Goal: Task Accomplishment & Management: Manage account settings

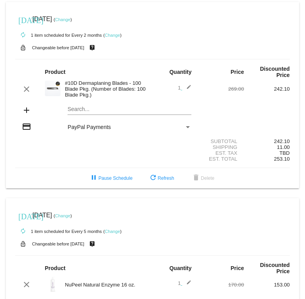
click at [70, 18] on link "Change" at bounding box center [62, 19] width 15 height 5
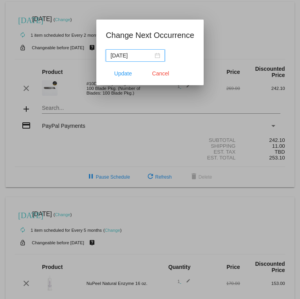
click at [159, 58] on div "2025-09-11" at bounding box center [135, 55] width 50 height 9
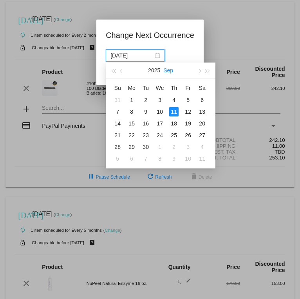
click at [166, 71] on button "Sep" at bounding box center [168, 71] width 10 height 16
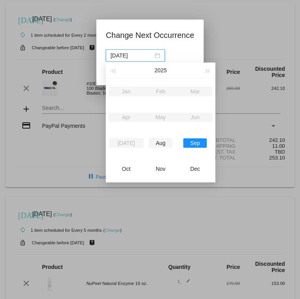
click at [167, 145] on div "Aug" at bounding box center [160, 142] width 23 height 9
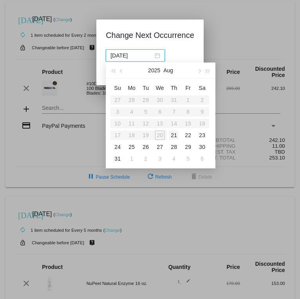
click at [172, 136] on div "21" at bounding box center [173, 135] width 9 height 9
type input "2025-08-21"
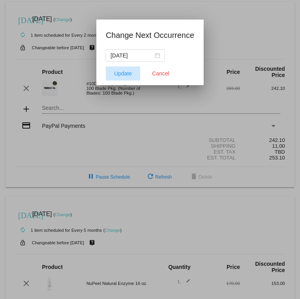
click at [122, 75] on span "Update" at bounding box center [123, 73] width 18 height 6
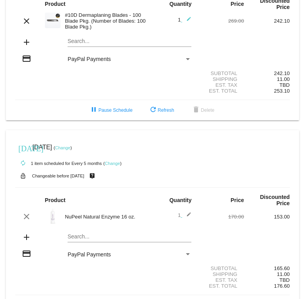
scroll to position [55, 0]
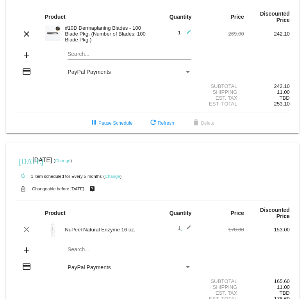
click at [185, 70] on div "Payment Method" at bounding box center [188, 72] width 7 height 6
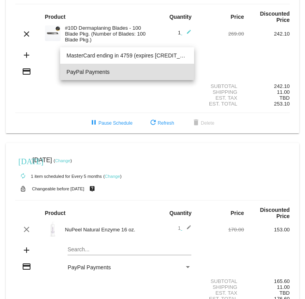
click at [25, 74] on div at bounding box center [152, 149] width 305 height 299
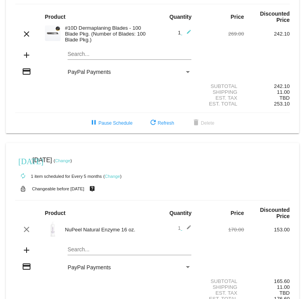
click at [185, 75] on div "credit_card PayPal Payments" at bounding box center [152, 72] width 275 height 11
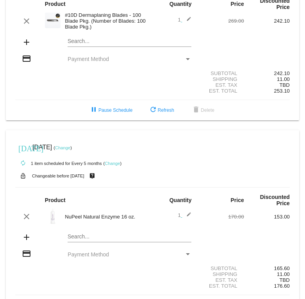
scroll to position [94, 0]
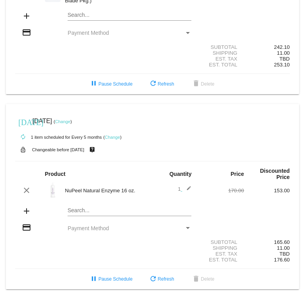
click at [186, 32] on div "Payment Method" at bounding box center [188, 33] width 4 height 2
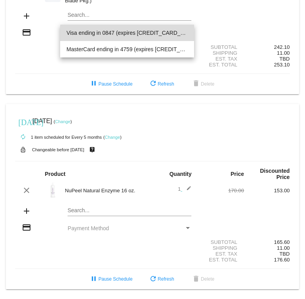
click at [140, 34] on span "Visa ending in 0847 (expires [CREDIT_CARD_DATA])" at bounding box center [126, 33] width 121 height 16
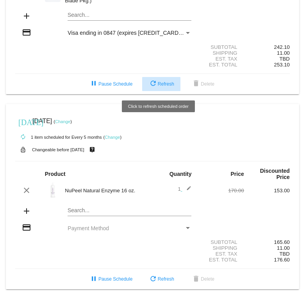
click at [166, 86] on span "refresh Refresh" at bounding box center [162, 83] width 26 height 5
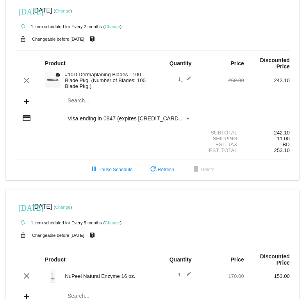
scroll to position [0, 0]
